Goal: Task Accomplishment & Management: Manage account settings

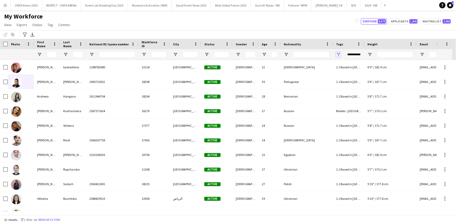
click at [337, 54] on span "Open Filter Menu" at bounding box center [338, 54] width 5 height 5
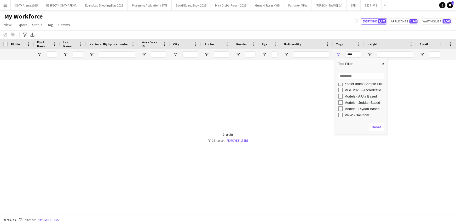
scroll to position [159, 0]
type input "**********"
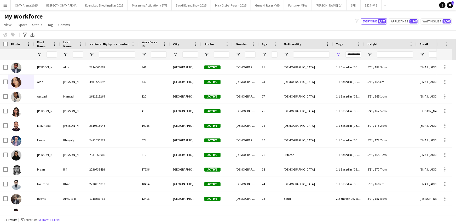
click at [277, 27] on div "My Workforce View Views Default view R4ven New view Update view Delete view Edi…" at bounding box center [228, 22] width 456 height 18
click at [51, 25] on span "Tag" at bounding box center [50, 24] width 5 height 5
click at [90, 19] on div "My Workforce View Views Default view R4ven New view Update view Delete view Edi…" at bounding box center [228, 22] width 456 height 18
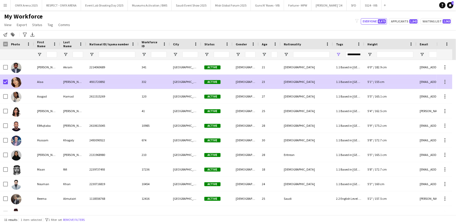
click at [58, 78] on div "Alaa" at bounding box center [47, 82] width 26 height 14
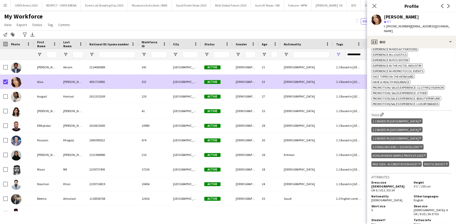
scroll to position [270, 0]
click at [418, 162] on icon "Delete tag" at bounding box center [419, 163] width 2 height 3
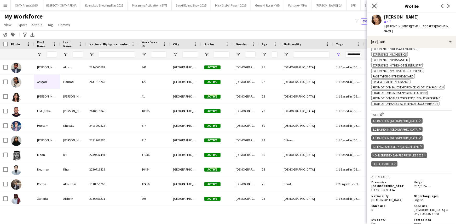
click at [374, 5] on icon at bounding box center [374, 5] width 5 height 5
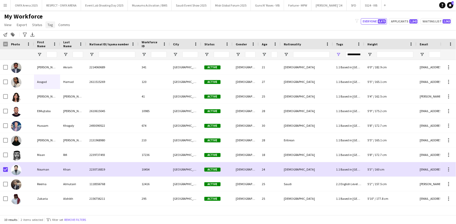
click at [50, 26] on span "Tag" at bounding box center [50, 24] width 5 height 5
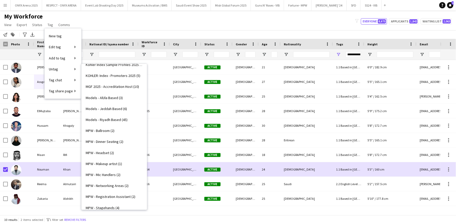
scroll to position [246, 0]
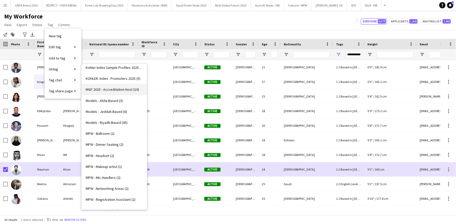
click at [98, 89] on span "MGF 2025 - Accreditation Host (10)" at bounding box center [112, 89] width 53 height 5
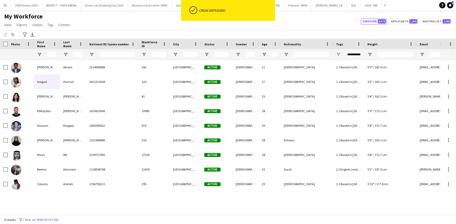
click at [101, 27] on div "My Workforce View Views Default view R4ven New view Update view Delete view Edi…" at bounding box center [228, 22] width 456 height 18
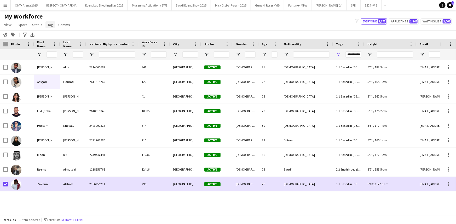
click at [49, 25] on span "Tag" at bounding box center [50, 24] width 5 height 5
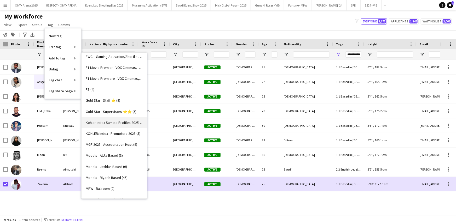
scroll to position [180, 0]
click at [108, 145] on span "MGF 2025 - Accreditation Host (9)" at bounding box center [111, 144] width 51 height 5
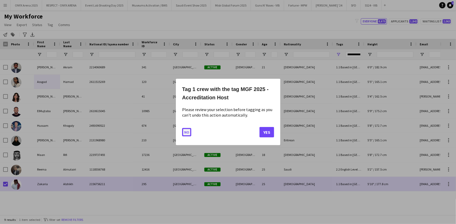
click at [183, 136] on button "No" at bounding box center [186, 132] width 9 height 8
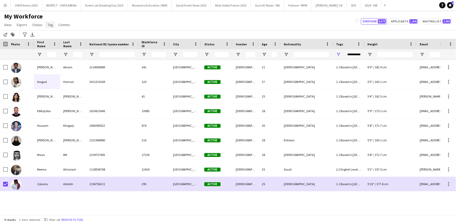
click at [50, 24] on span "Tag" at bounding box center [50, 24] width 5 height 5
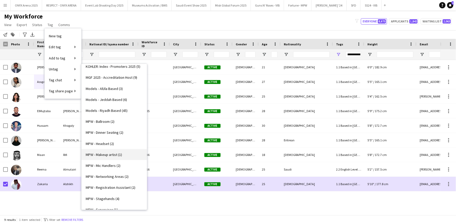
scroll to position [258, 0]
click at [106, 79] on span "MGF 2025 - Accreditation Host (9)" at bounding box center [111, 78] width 51 height 5
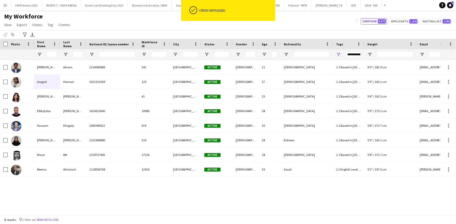
click at [142, 34] on div "Notify workforce Add to tag Select at least one crew to tag him or her. Advance…" at bounding box center [228, 34] width 456 height 9
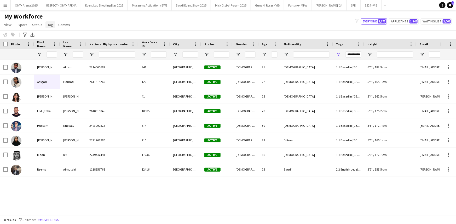
click at [48, 27] on link "Tag" at bounding box center [50, 24] width 10 height 7
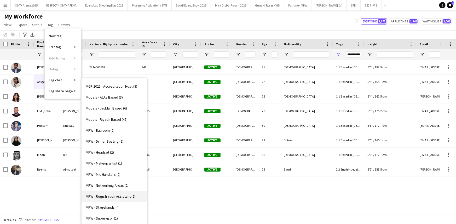
scroll to position [264, 0]
click at [108, 90] on link "MGF 2025 - Accreditation Host (8)" at bounding box center [113, 86] width 65 height 11
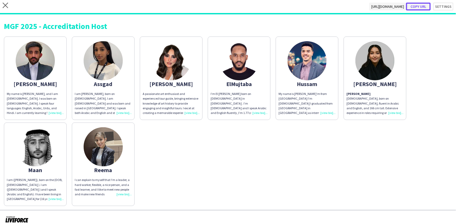
click at [418, 9] on button "Copy url" at bounding box center [418, 7] width 25 height 8
